Goal: Task Accomplishment & Management: Manage account settings

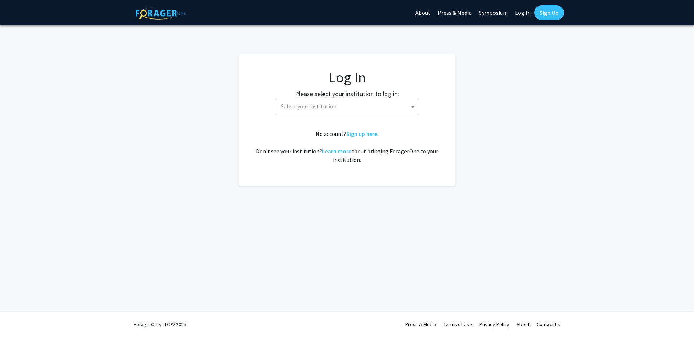
click at [344, 104] on span "Select your institution" at bounding box center [348, 106] width 141 height 15
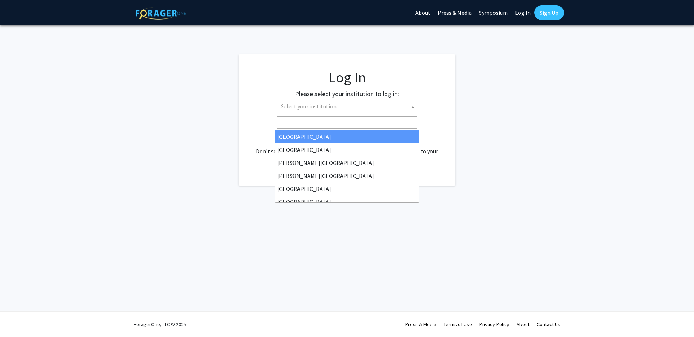
select select "34"
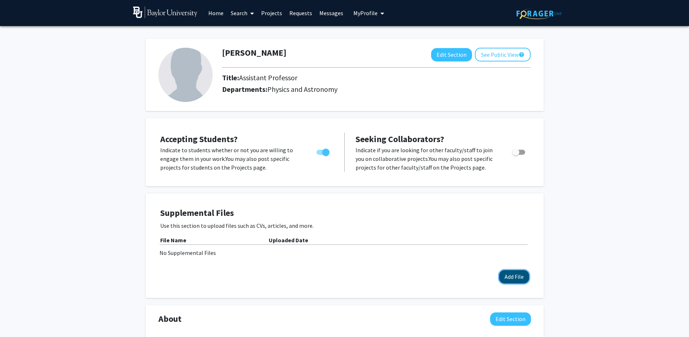
click at [502, 275] on button "Add File" at bounding box center [514, 276] width 30 height 13
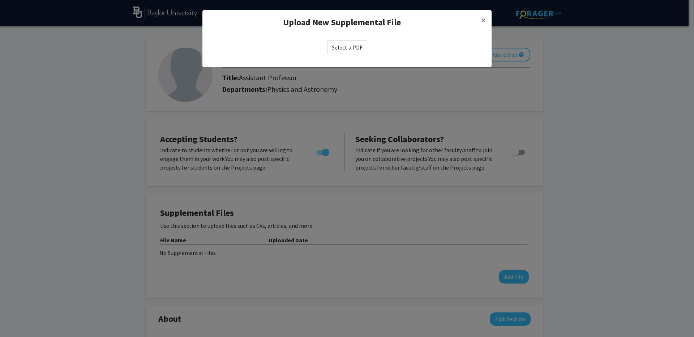
click at [345, 46] on label "Select a PDF" at bounding box center [347, 48] width 40 height 14
click at [0, 0] on input "Select a PDF" at bounding box center [0, 0] width 0 height 0
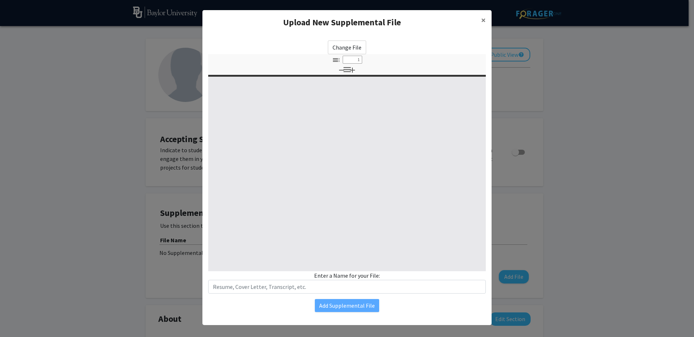
select select "custom"
click at [308, 289] on input "text" at bounding box center [347, 287] width 278 height 14
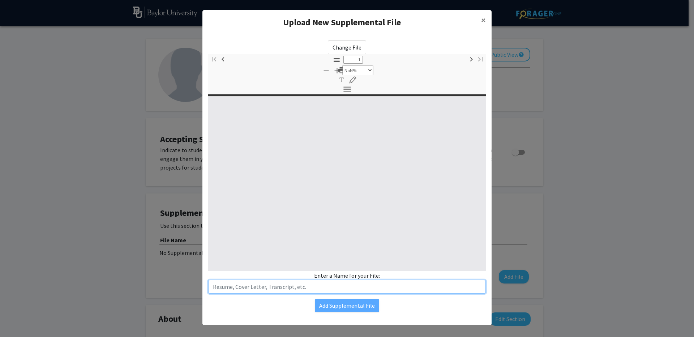
type input "0"
select select "custom"
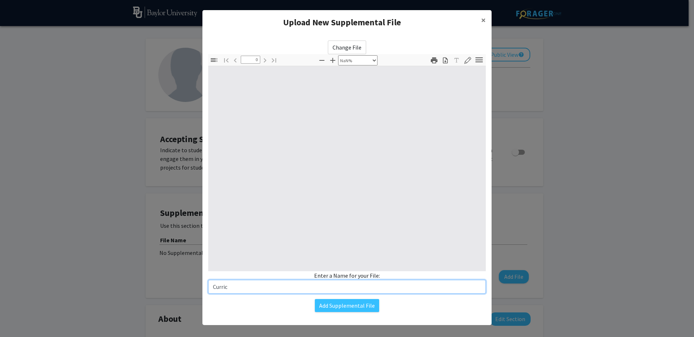
type input "Curricu"
type input "1"
select select "auto"
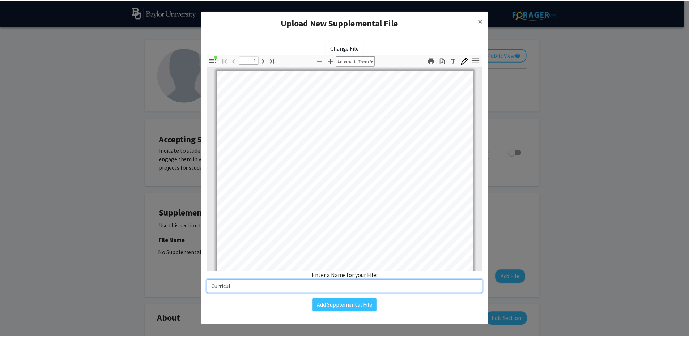
scroll to position [0, 0]
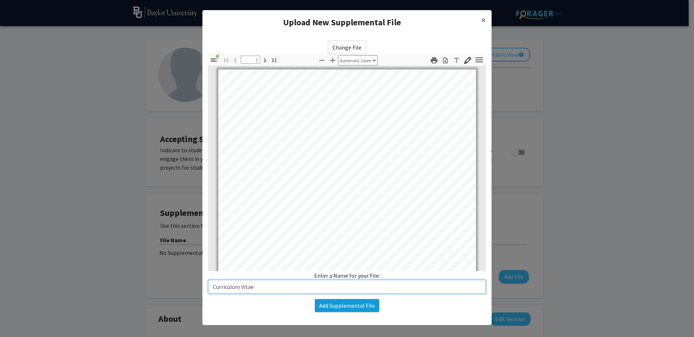
type input "Curriculum Vitae"
click at [352, 311] on button "Add Supplemental File" at bounding box center [347, 305] width 64 height 13
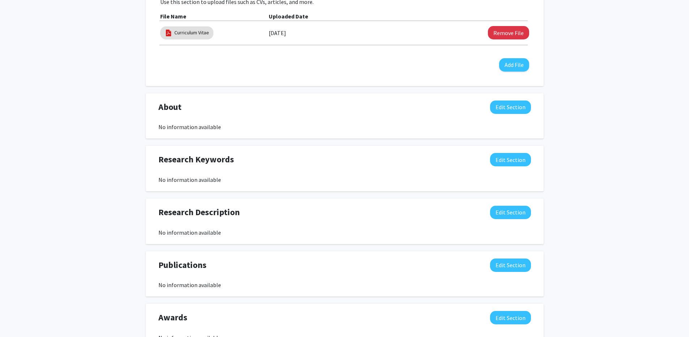
scroll to position [230, 0]
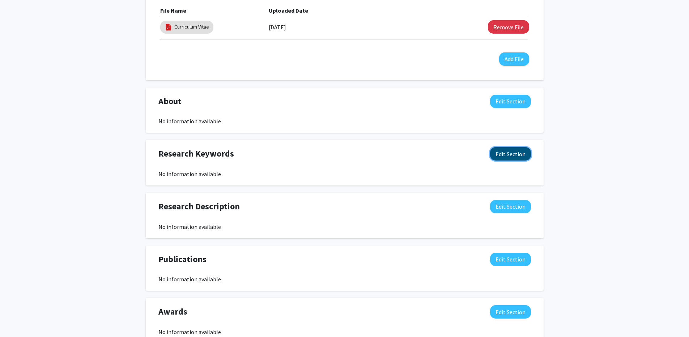
click at [516, 156] on button "Edit Section" at bounding box center [510, 153] width 41 height 13
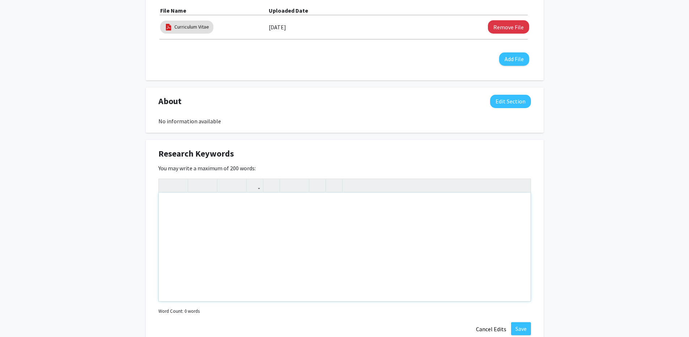
click at [277, 236] on div "Note to users with screen readers: Please deactivate our accessibility plugin f…" at bounding box center [345, 247] width 372 height 109
type textarea "<p>Particle physics</p><p>Top quark</p><p>FPGA</p><p>Calorimeter</p><p>Detector…"
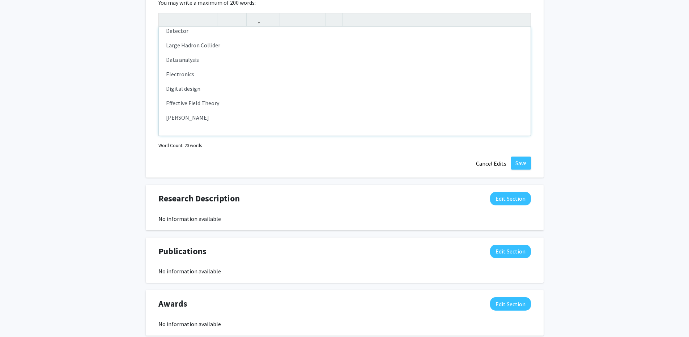
scroll to position [391, 0]
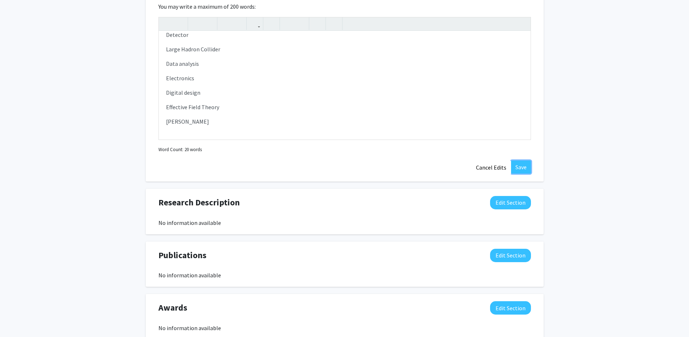
click at [523, 167] on button "Save" at bounding box center [521, 167] width 20 height 13
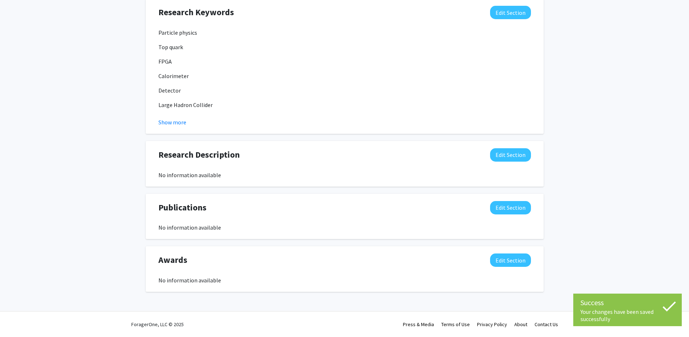
scroll to position [369, 0]
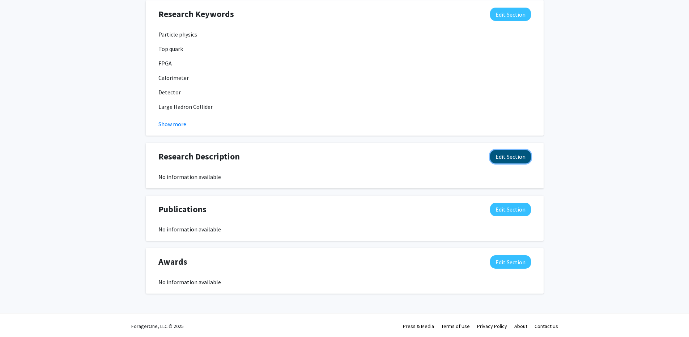
click at [509, 161] on button "Edit Section" at bounding box center [510, 156] width 41 height 13
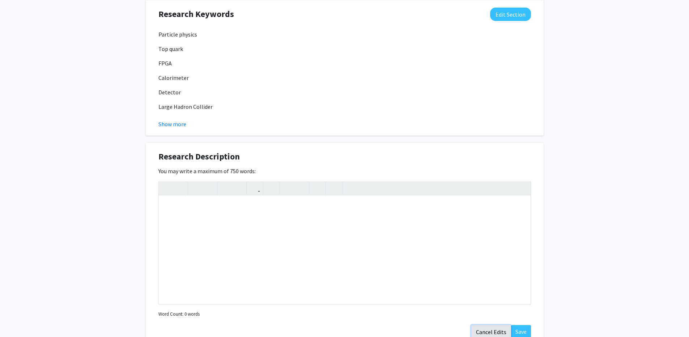
click at [495, 330] on button "Cancel Edits" at bounding box center [491, 332] width 40 height 14
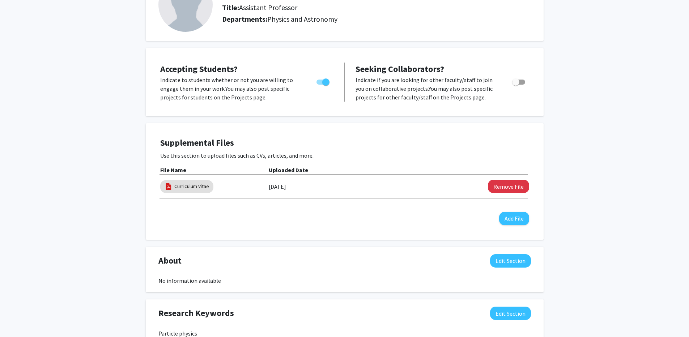
scroll to position [0, 0]
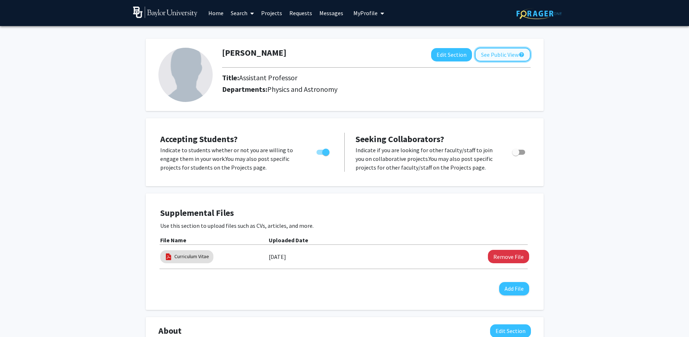
click at [509, 57] on button "See Public View help" at bounding box center [503, 55] width 56 height 14
